Goal: Transaction & Acquisition: Purchase product/service

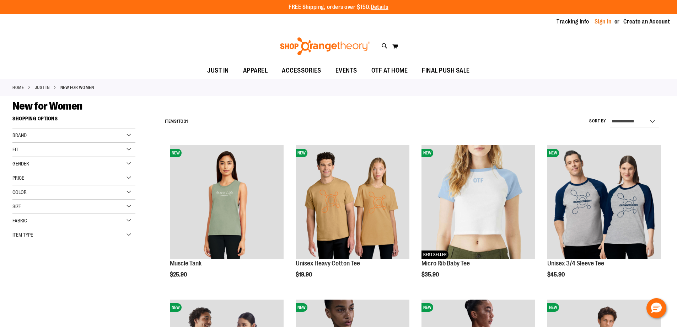
click at [605, 20] on link "Sign In" at bounding box center [602, 22] width 17 height 8
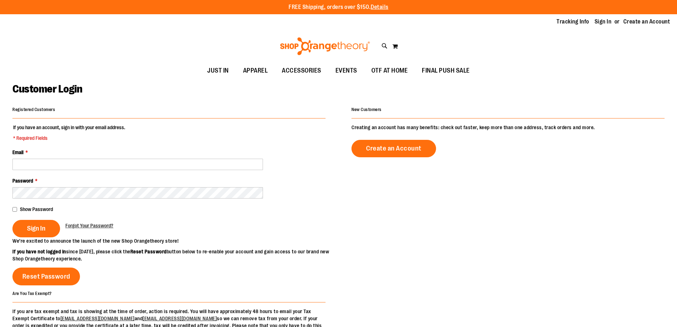
click at [142, 162] on input "Email *" at bounding box center [137, 163] width 251 height 11
click at [46, 166] on input "**********" at bounding box center [137, 163] width 251 height 11
type input "**********"
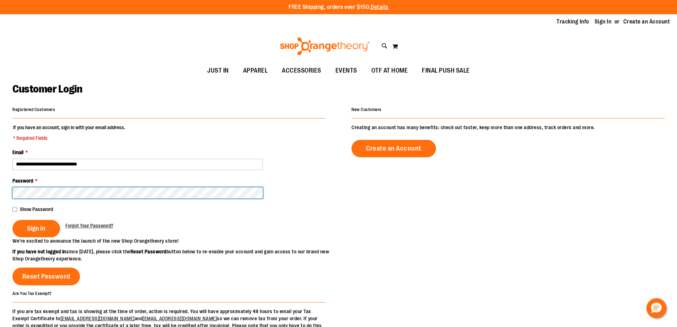
click at [12, 220] on button "Sign In" at bounding box center [36, 228] width 48 height 17
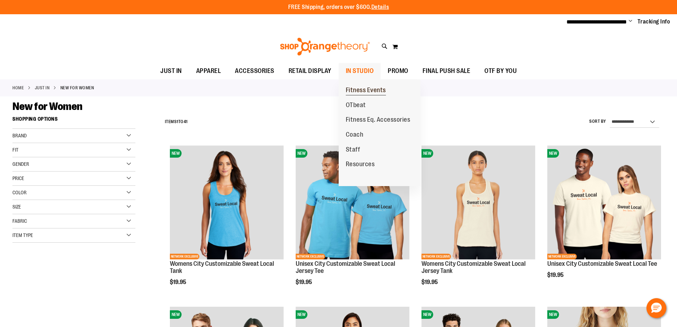
click at [371, 90] on span "Fitness Events" at bounding box center [366, 90] width 40 height 9
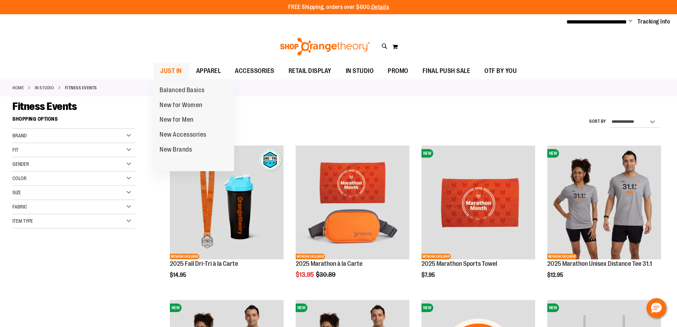
click at [174, 70] on span "JUST IN" at bounding box center [171, 71] width 22 height 16
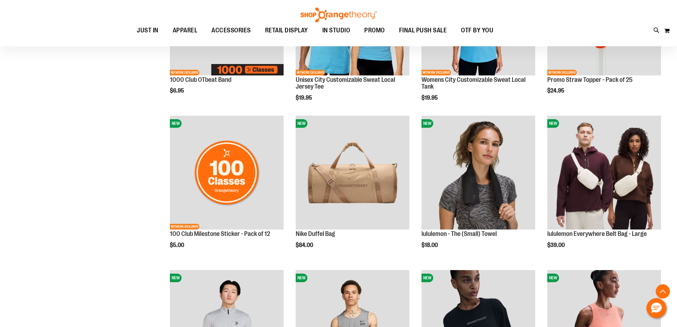
scroll to position [563, 0]
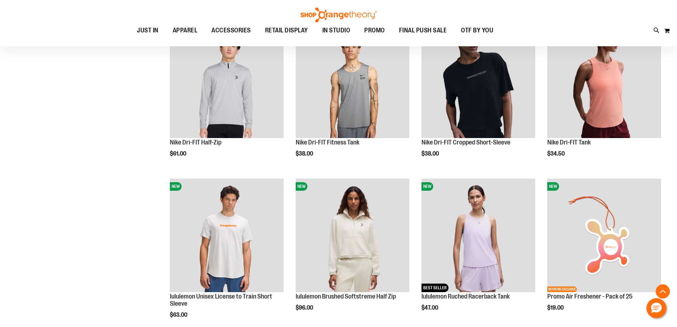
scroll to position [740, 0]
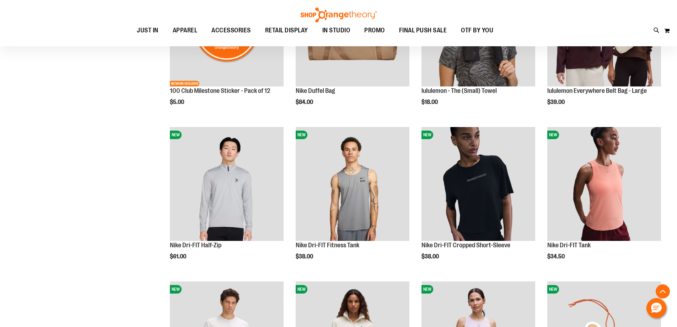
scroll to position [563, 0]
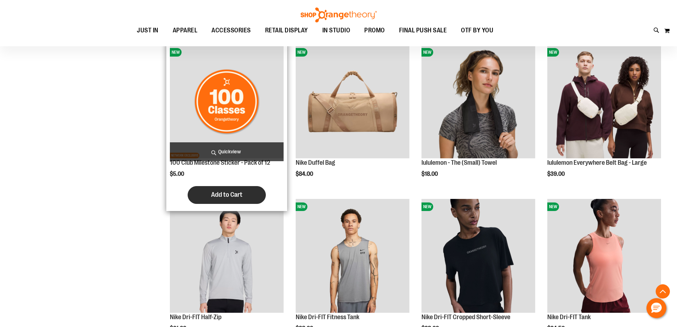
click at [229, 199] on button "Add to Cart" at bounding box center [227, 195] width 78 height 18
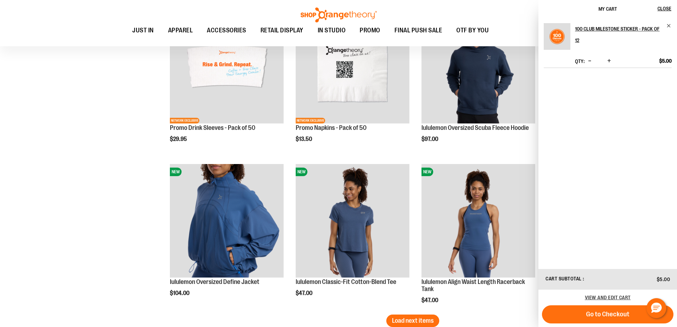
scroll to position [1344, 0]
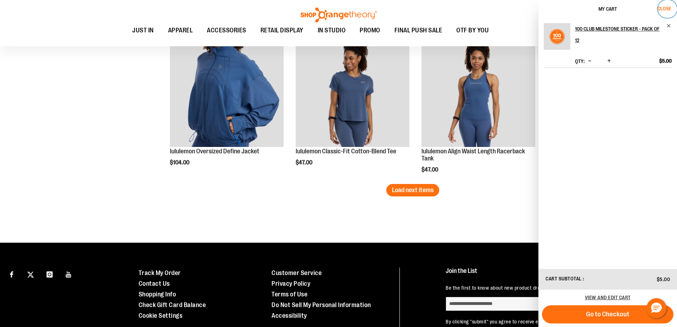
click at [666, 7] on span "Close" at bounding box center [664, 9] width 14 height 6
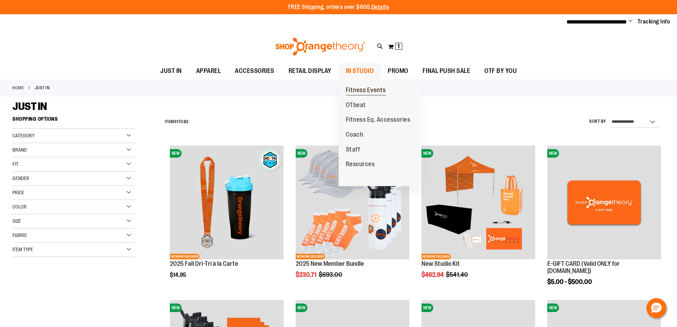
click at [360, 91] on span "Fitness Events" at bounding box center [366, 90] width 40 height 9
